Goal: Information Seeking & Learning: Check status

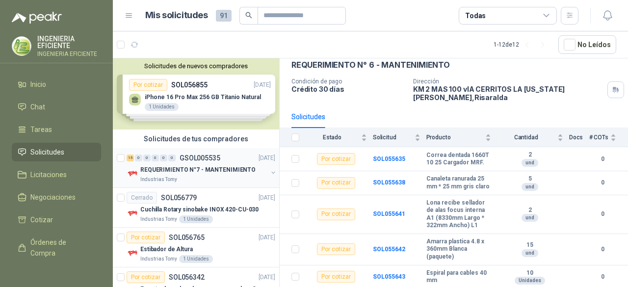
click at [205, 184] on div "15 0 0 0 0 0 GSOL005535 [DATE] REQUERIMIENTO N°7 - MANTENIMIENTO Industrias Tomy" at bounding box center [196, 168] width 166 height 40
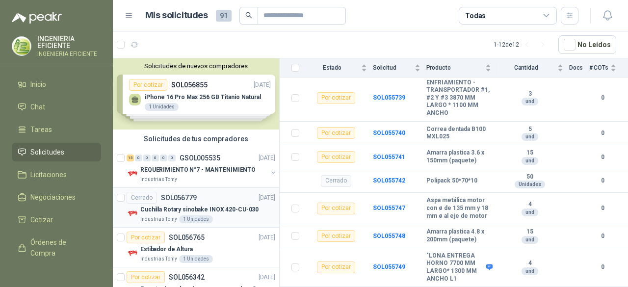
click at [192, 208] on p "Cuchilla Rotary sinobake INOX 420-CU-030" at bounding box center [199, 209] width 118 height 9
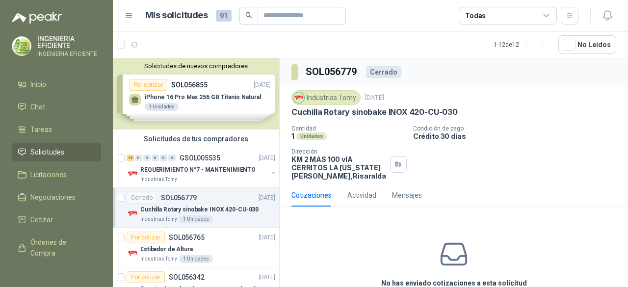
click at [244, 80] on div "Solicitudes de nuevos compradores Por cotizar SOL056855 [DATE] iPhone 16 Pro Ma…" at bounding box center [196, 93] width 166 height 71
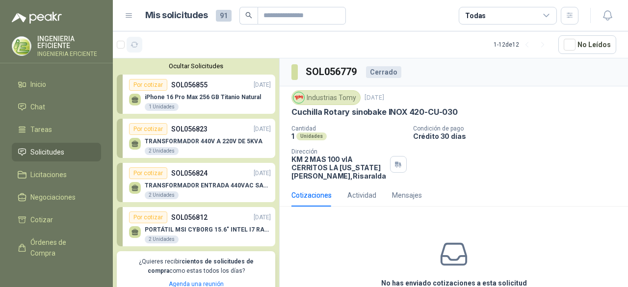
click at [132, 41] on icon "button" at bounding box center [135, 45] width 8 height 8
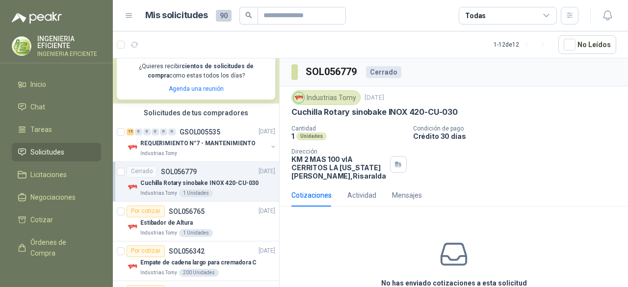
scroll to position [196, 0]
click at [230, 154] on div "Industrias Tomy" at bounding box center [203, 153] width 127 height 8
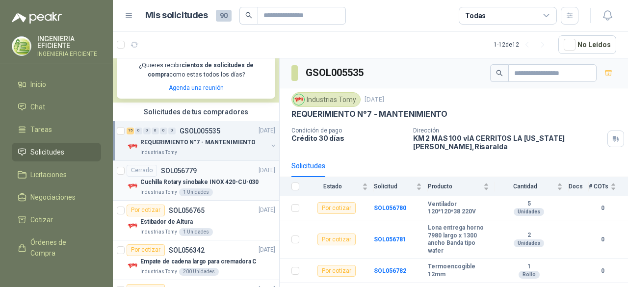
click at [207, 174] on div "Cerrado SOL056779 [DATE]" at bounding box center [201, 171] width 149 height 12
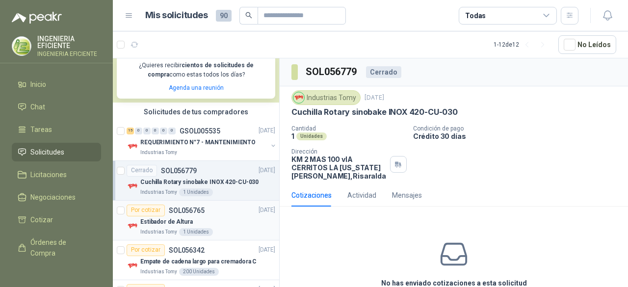
click at [240, 221] on div "Estibador de Altura" at bounding box center [207, 222] width 135 height 12
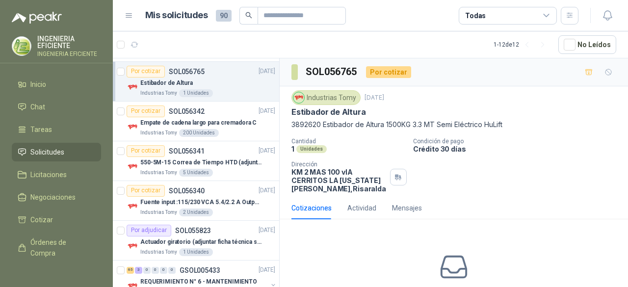
scroll to position [344, 0]
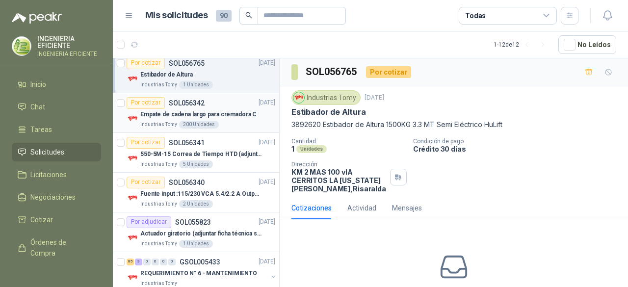
click at [209, 110] on p "Empate de cadena largo para cremadora C" at bounding box center [198, 114] width 116 height 9
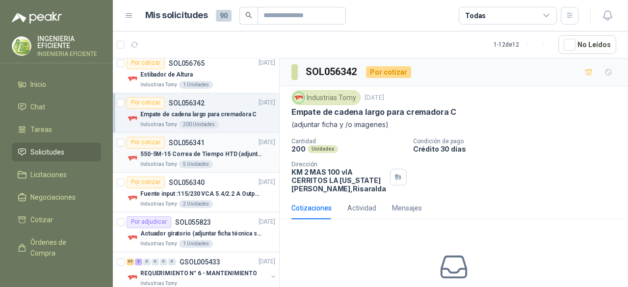
click at [251, 150] on p "550-5M-15 Correa de Tiempo HTD (adjuntar ficha y /o imagenes)" at bounding box center [201, 154] width 122 height 9
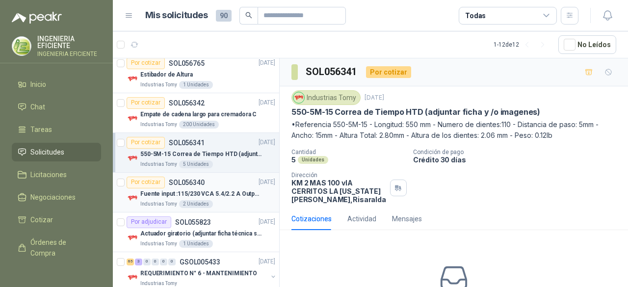
click at [241, 194] on p "Fuente input :115/230 VCA 5.4/2.2 A Output: 24 VDC 10 A 47-63 Hz" at bounding box center [201, 193] width 122 height 9
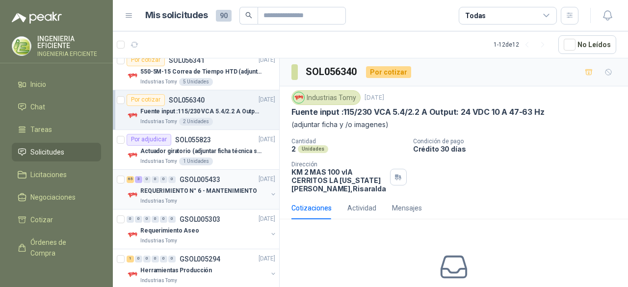
scroll to position [442, 0]
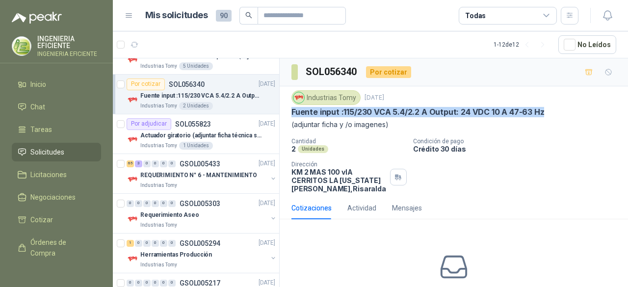
drag, startPoint x: 292, startPoint y: 111, endPoint x: 550, endPoint y: 112, distance: 257.2
click at [550, 112] on div "Fuente input :115/230 VCA 5.4/2.2 A Output: 24 VDC 10 A 47-63 Hz" at bounding box center [454, 112] width 325 height 10
copy p "Fuente input :115/230 VCA 5.4/2.2 A Output: 24 VDC 10 A 47-63 Hz"
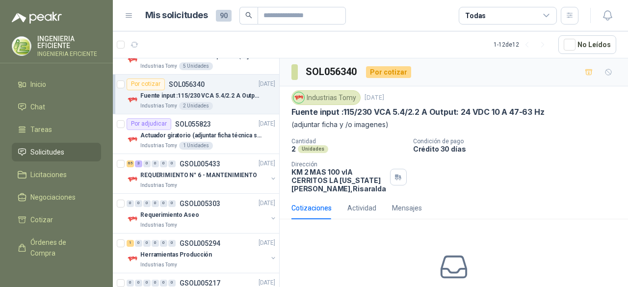
click at [495, 132] on div "Industrias Tomy [DATE] Fuente input :115/230 VCA 5.4/2.2 A Output: 24 VDC 10 A …" at bounding box center [454, 141] width 325 height 103
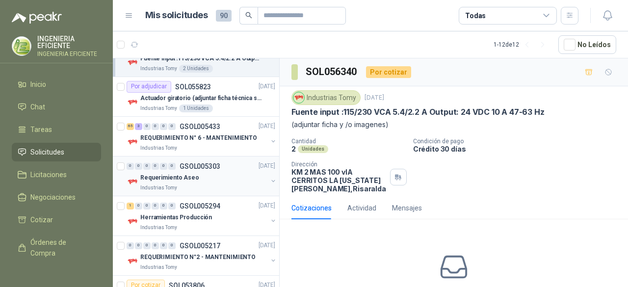
scroll to position [516, 0]
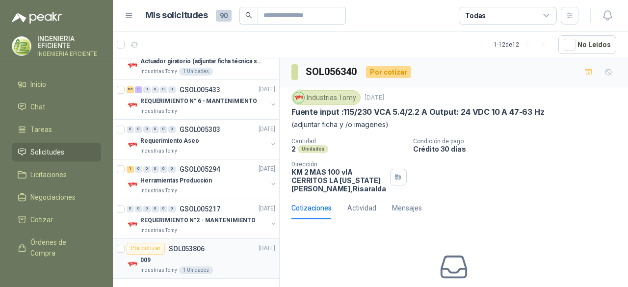
click at [233, 266] on div "Industrias Tomy 1 Unidades" at bounding box center [207, 270] width 135 height 8
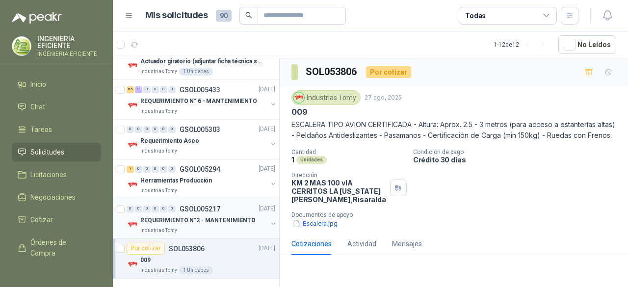
click at [245, 217] on p "REQUERIMIENTO N°2 - MANTENIMIENTO" at bounding box center [197, 220] width 115 height 9
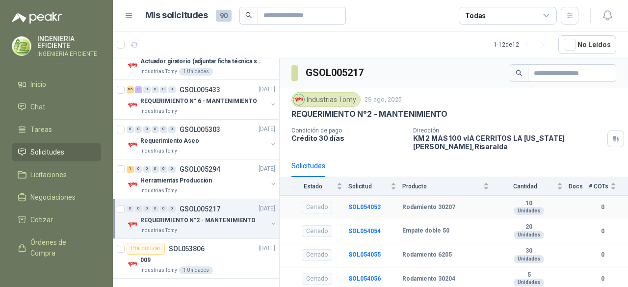
scroll to position [95, 0]
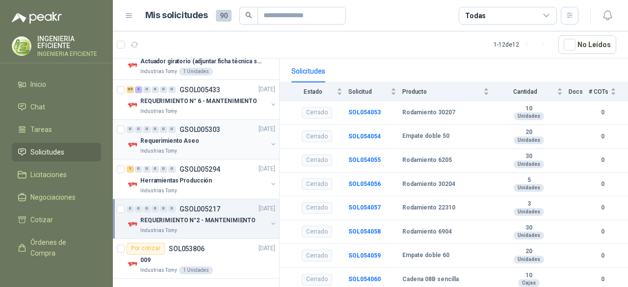
click at [213, 157] on div "0 0 0 0 0 0 GSOL005303 [DATE] Requerimiento Aseo Industrias Tomy" at bounding box center [196, 140] width 166 height 40
click at [242, 181] on div "Herramientas Producción" at bounding box center [203, 181] width 127 height 12
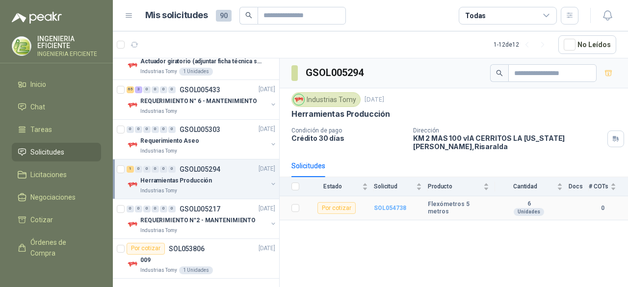
click at [384, 205] on b "SOL054738" at bounding box center [390, 208] width 32 height 7
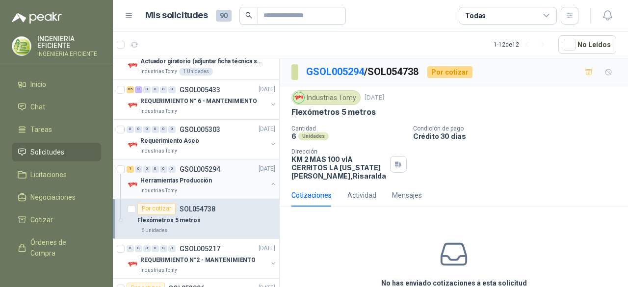
click at [269, 180] on button "button" at bounding box center [273, 184] width 8 height 8
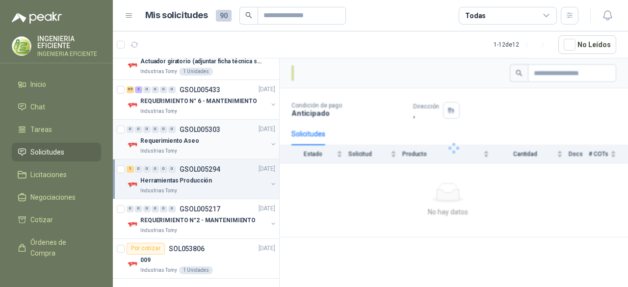
click at [260, 137] on div "Requerimiento Aseo Industrias Tomy" at bounding box center [202, 145] width 151 height 20
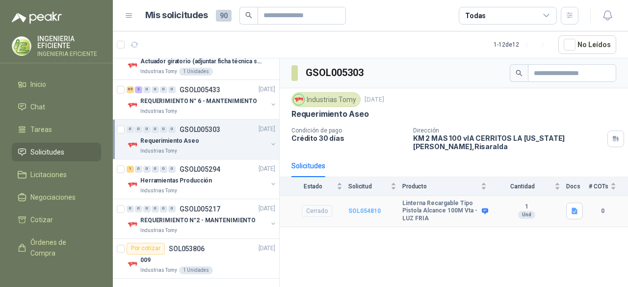
click at [372, 211] on b "SOL054810" at bounding box center [364, 211] width 32 height 7
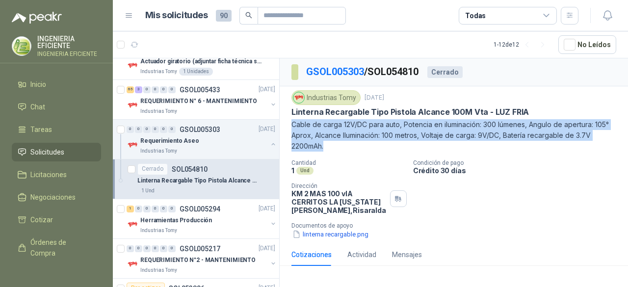
drag, startPoint x: 327, startPoint y: 148, endPoint x: 289, endPoint y: 127, distance: 43.9
click at [289, 127] on div "Industrias Tomy [DATE] Linterna Recargable Tipo Pistola Alcance 100M Vta - [PER…" at bounding box center [454, 164] width 348 height 157
copy p "Cable de carga 12V/DC para auto, Potencia en iluminación: 300 lúmenes, Angulo d…"
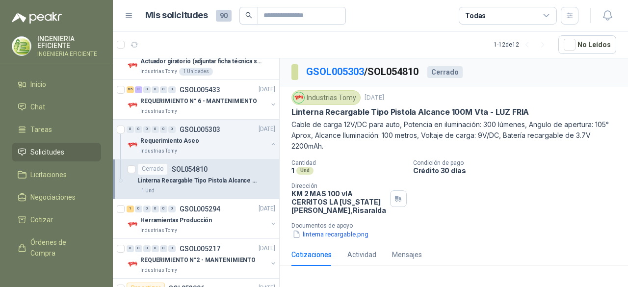
click at [380, 170] on div "1 Und" at bounding box center [349, 170] width 114 height 8
click at [269, 144] on button "button" at bounding box center [273, 144] width 8 height 8
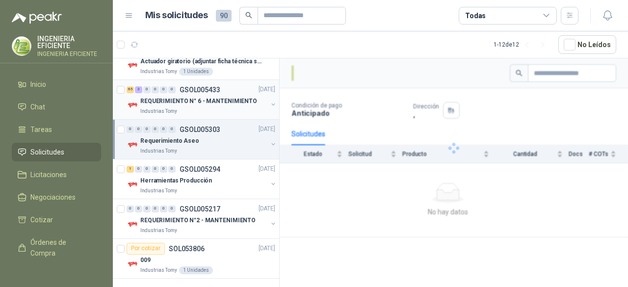
click at [186, 105] on p "REQUERIMIENTO N° 6 - MANTENIMIENTO" at bounding box center [198, 101] width 117 height 9
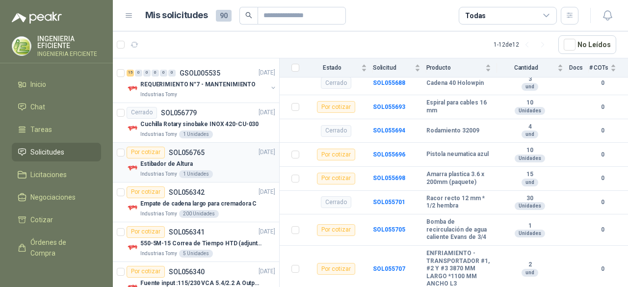
scroll to position [196, 0]
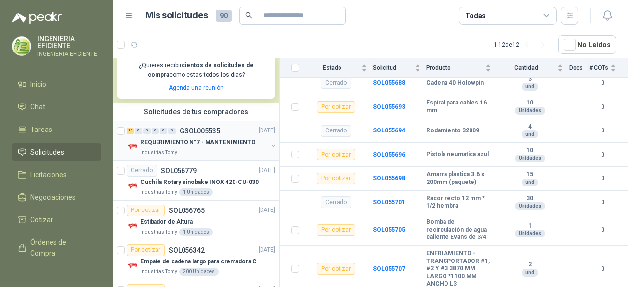
click at [210, 151] on div "Industrias Tomy" at bounding box center [203, 153] width 127 height 8
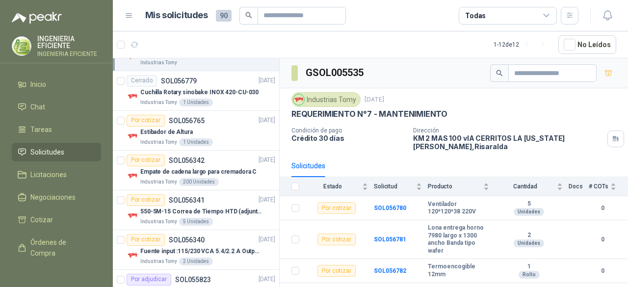
scroll to position [294, 0]
